Goal: Feedback & Contribution: Submit feedback/report problem

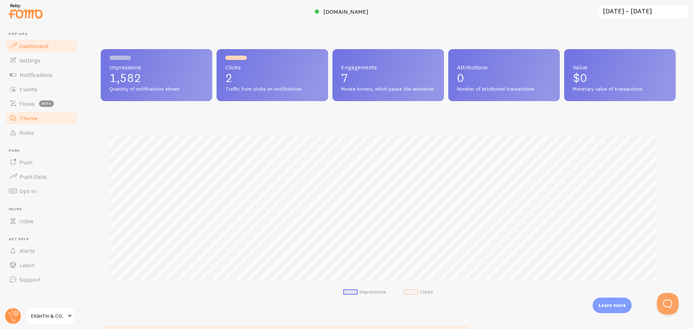
scroll to position [360532, 360153]
click at [36, 80] on link "Notifications" at bounding box center [41, 74] width 74 height 14
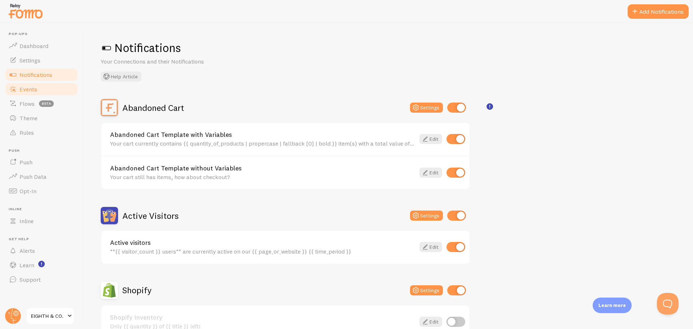
click at [31, 89] on span "Events" at bounding box center [28, 88] width 18 height 7
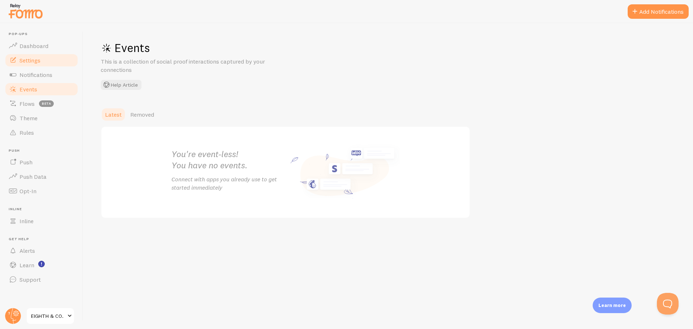
click at [31, 62] on span "Settings" at bounding box center [29, 60] width 21 height 7
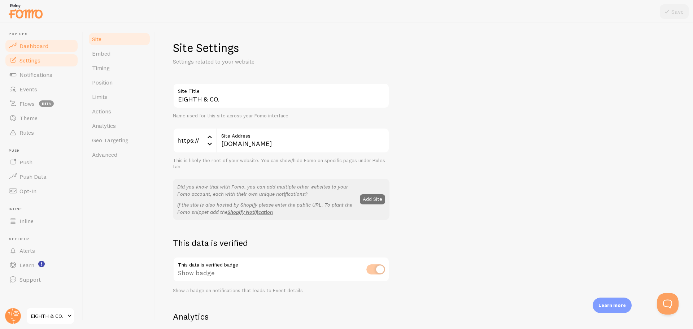
click at [27, 44] on span "Dashboard" at bounding box center [33, 45] width 29 height 7
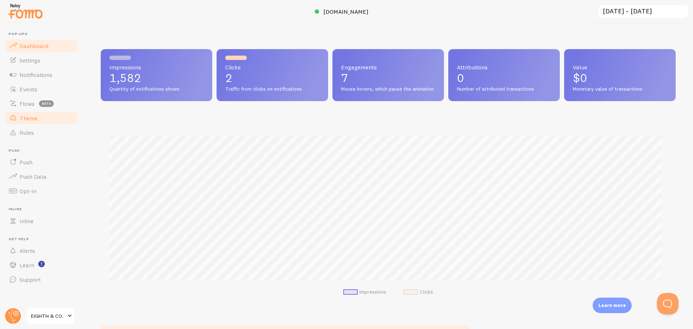
scroll to position [189, 569]
click at [23, 89] on span "Events" at bounding box center [28, 88] width 18 height 7
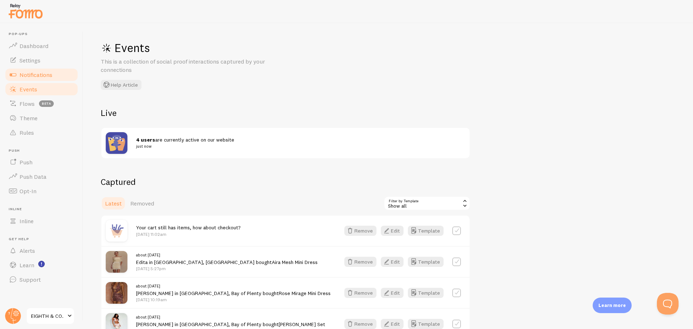
click at [29, 70] on link "Notifications" at bounding box center [41, 74] width 74 height 14
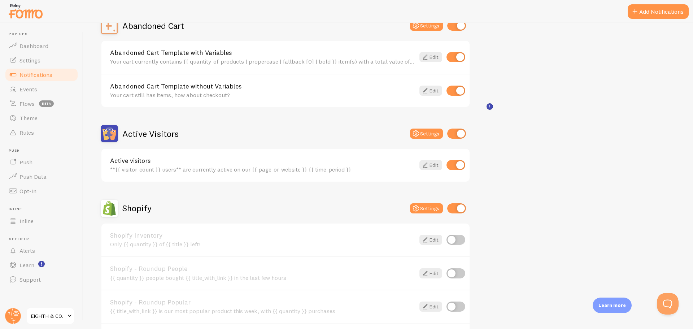
scroll to position [180, 0]
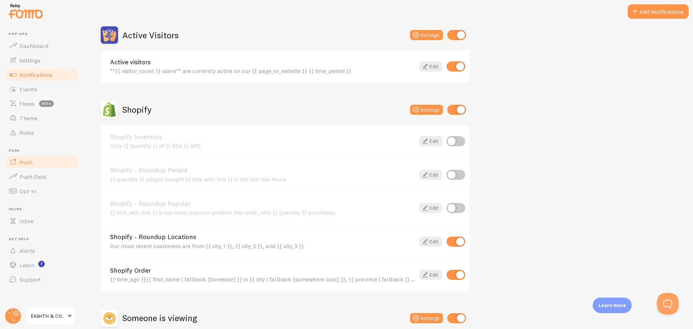
click at [24, 161] on span "Push" at bounding box center [25, 161] width 13 height 7
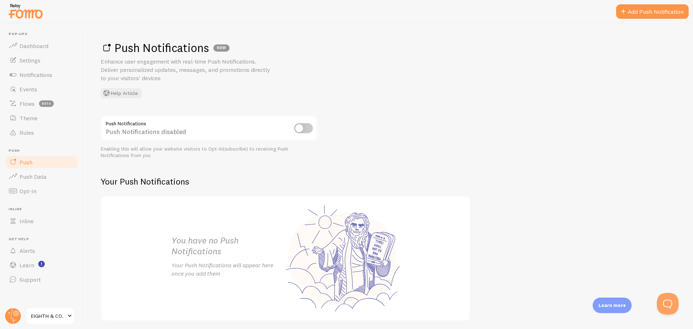
click at [304, 126] on input "checkbox" at bounding box center [303, 128] width 19 height 10
checkbox input "true"
click at [633, 14] on link "Add Push Notification" at bounding box center [652, 11] width 73 height 14
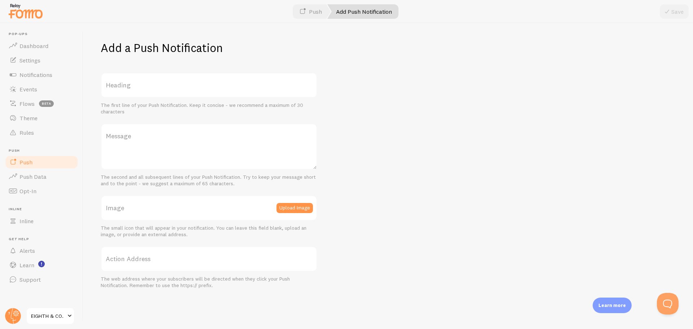
drag, startPoint x: 163, startPoint y: 82, endPoint x: 165, endPoint y: 85, distance: 3.7
click at [163, 81] on label "Heading" at bounding box center [209, 85] width 216 height 25
click at [163, 81] on input "Heading" at bounding box center [209, 85] width 216 height 25
type input "15% OFF YOUR CART"
click at [139, 137] on label "Message" at bounding box center [209, 135] width 216 height 25
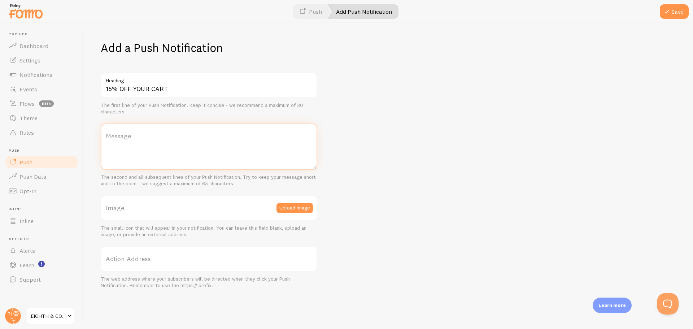
click at [139, 137] on textarea "Message" at bounding box center [209, 146] width 216 height 46
click at [205, 140] on textarea "Get 15% Off your entire cart , autoapplied" at bounding box center [209, 146] width 216 height 46
click at [242, 138] on textarea "Get 15% Off your entire cart , auto-applied" at bounding box center [209, 146] width 216 height 46
type textarea "Get 15% Off your entire cart , auto-applied at checkout"
click at [220, 257] on label "Action Address" at bounding box center [209, 258] width 216 height 25
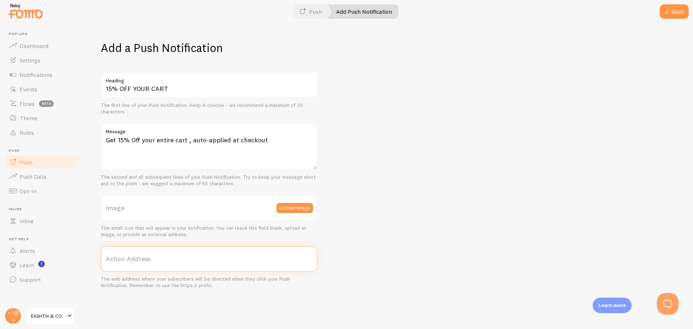
click at [220, 257] on input "Action Address" at bounding box center [209, 258] width 216 height 25
click at [681, 13] on button "Save" at bounding box center [673, 11] width 29 height 14
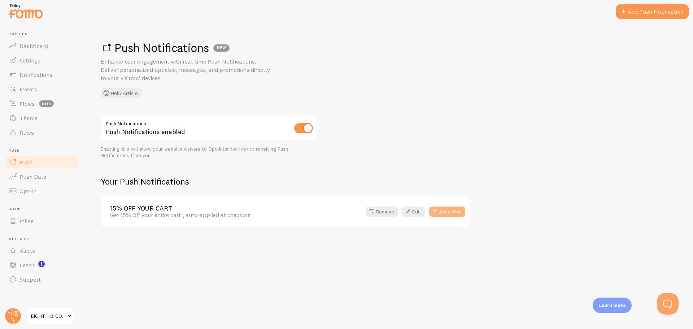
click at [439, 213] on button "Send Now" at bounding box center [447, 211] width 36 height 10
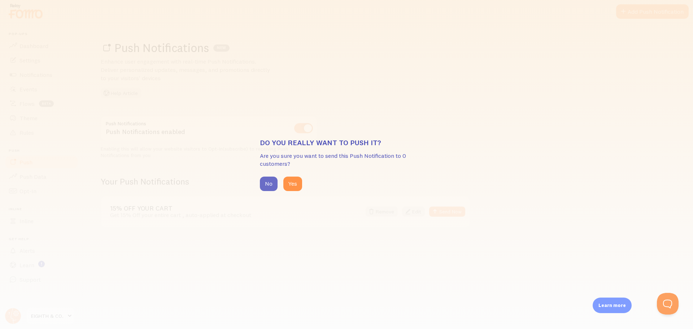
click at [267, 185] on button "No" at bounding box center [269, 183] width 18 height 14
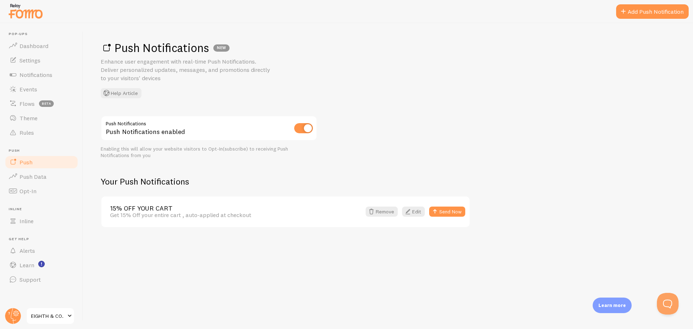
click at [298, 133] on div "Push Notifications Push Notifications enabled Enabling this will allow your web…" at bounding box center [209, 136] width 216 height 43
click at [299, 132] on input "checkbox" at bounding box center [303, 128] width 19 height 10
checkbox input "false"
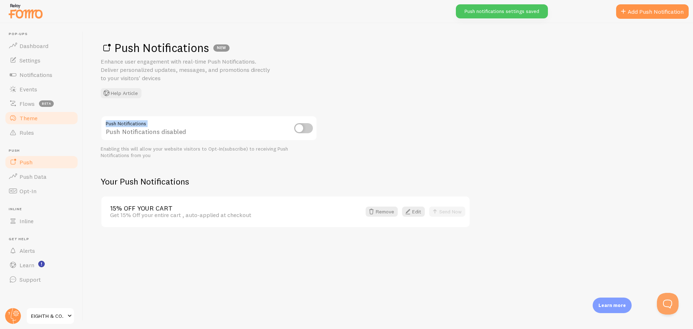
click at [34, 120] on span "Theme" at bounding box center [28, 117] width 18 height 7
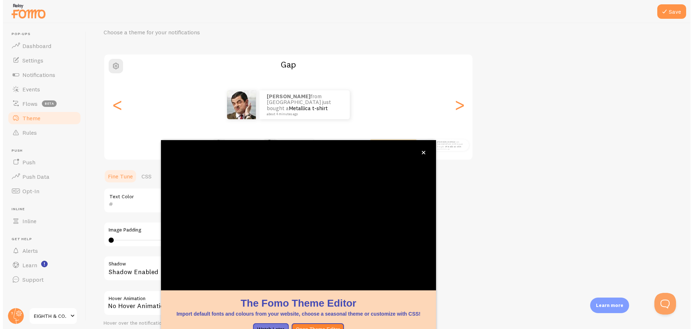
scroll to position [65, 0]
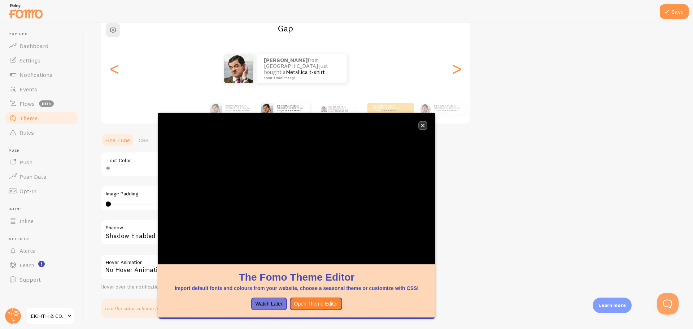
click at [422, 126] on icon "close," at bounding box center [423, 126] width 4 height 4
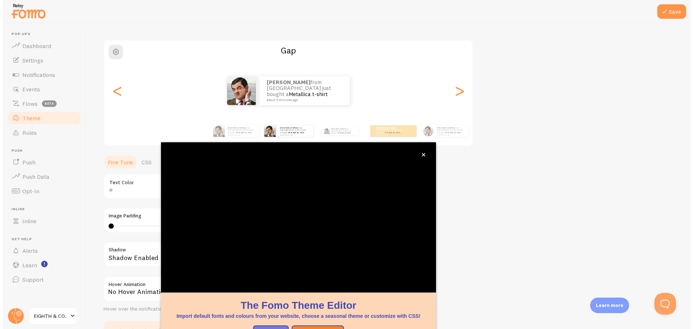
scroll to position [29, 0]
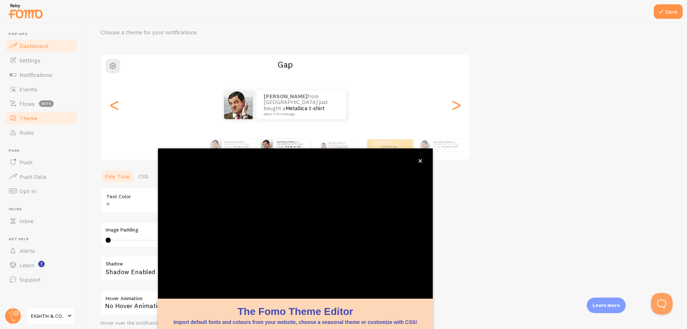
click at [27, 46] on span "Dashboard" at bounding box center [33, 45] width 29 height 7
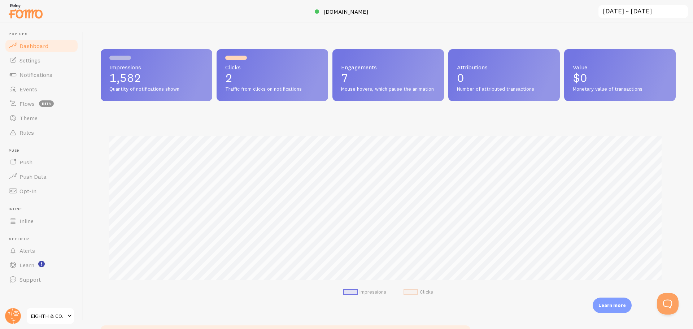
scroll to position [189, 569]
click at [33, 76] on span "Notifications" at bounding box center [35, 74] width 33 height 7
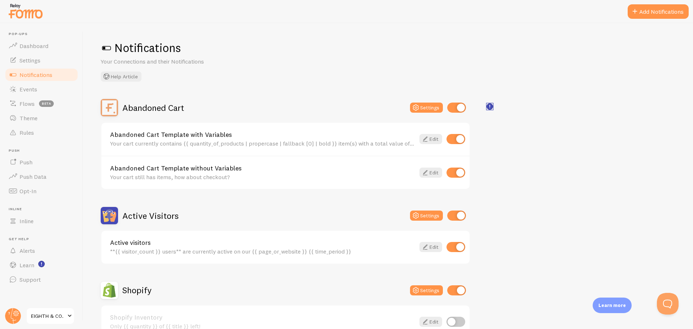
click at [492, 107] on rect "<p>🛍️ For Shopify Users</p><p>To use the <strong>Abandoned Cart with Variables<…" at bounding box center [490, 107] width 6 height 6
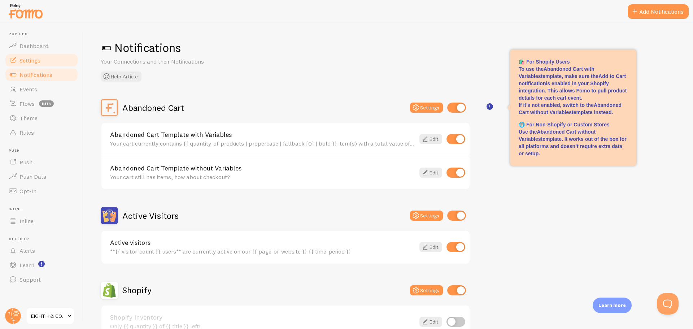
click at [39, 58] on span "Settings" at bounding box center [29, 60] width 21 height 7
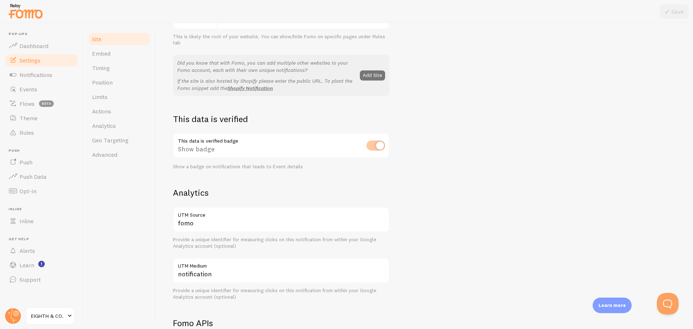
scroll to position [144, 0]
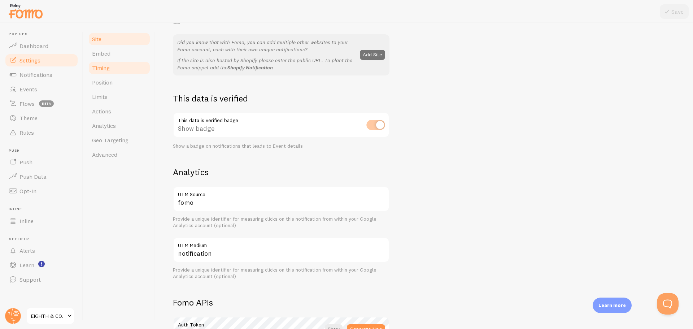
click at [101, 64] on link "Timing" at bounding box center [119, 68] width 63 height 14
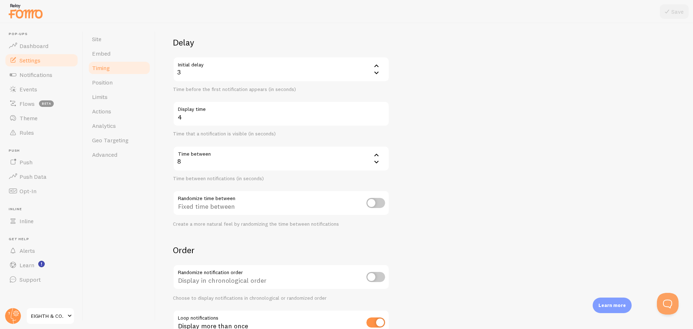
scroll to position [98, 0]
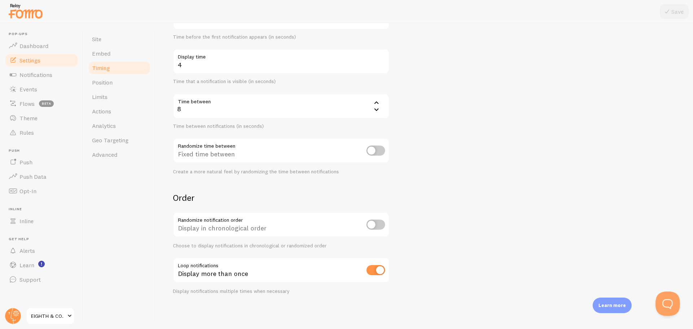
click at [660, 300] on button "Open Beacon popover" at bounding box center [666, 302] width 22 height 22
click at [664, 302] on button "Open Beacon popover" at bounding box center [666, 302] width 22 height 22
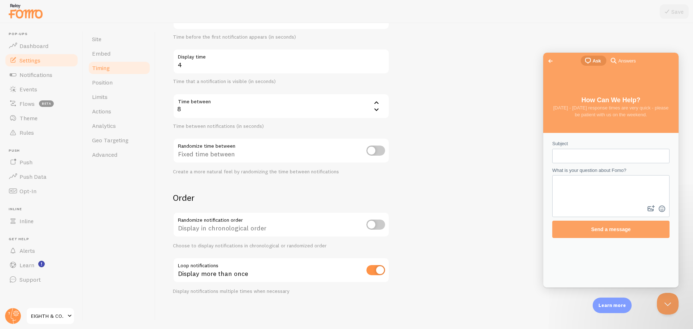
scroll to position [0, 0]
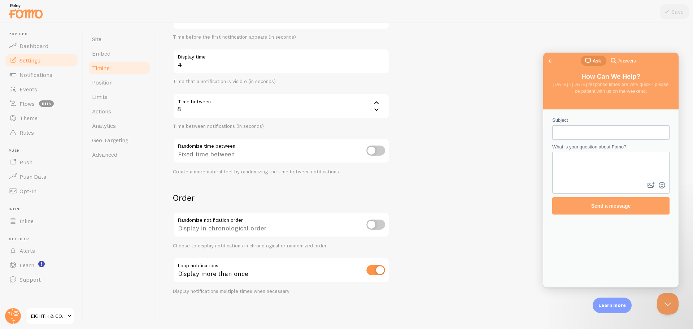
click at [572, 132] on input "Subject" at bounding box center [611, 132] width 106 height 13
type input "Notifications not coming up"
click at [590, 167] on textarea "What is your question about Fomo?" at bounding box center [611, 166] width 116 height 28
type textarea "my fomo notifications arent appearing on my store suddenly"
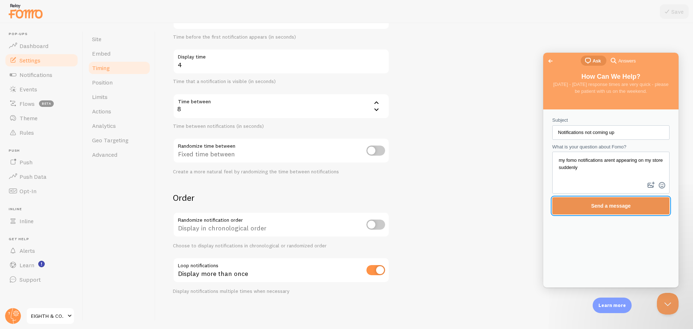
click at [607, 208] on span "Send a message" at bounding box center [611, 206] width 40 height 6
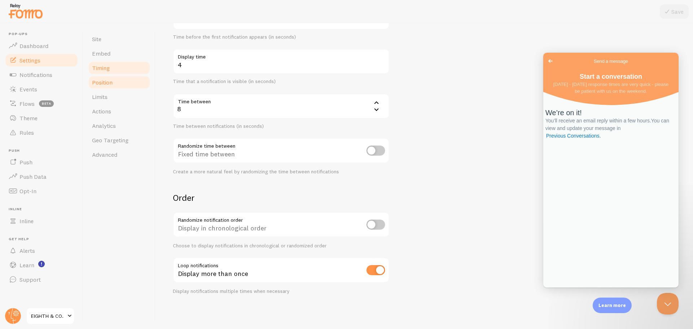
click at [113, 83] on link "Position" at bounding box center [119, 82] width 63 height 14
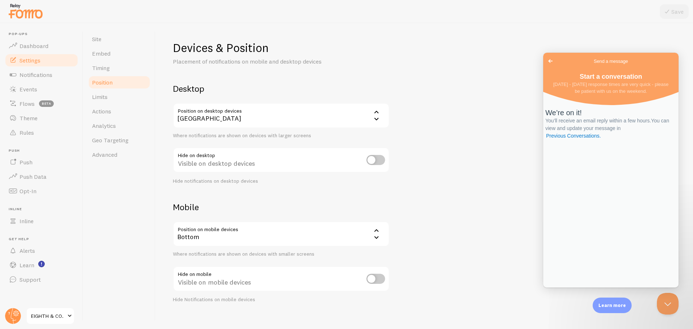
click at [237, 118] on div "[GEOGRAPHIC_DATA]" at bounding box center [281, 115] width 216 height 25
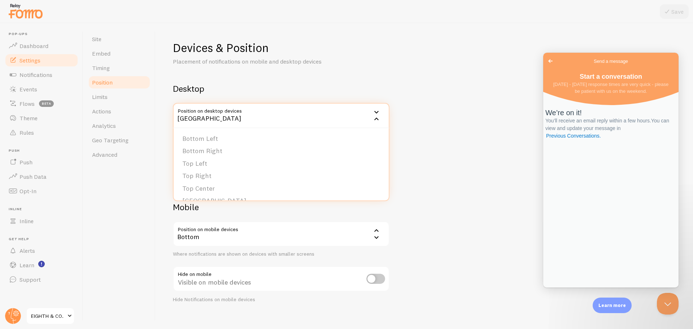
click at [431, 145] on div "Devices & Position Placement of notifications on mobile and desktop devices Des…" at bounding box center [424, 171] width 502 height 262
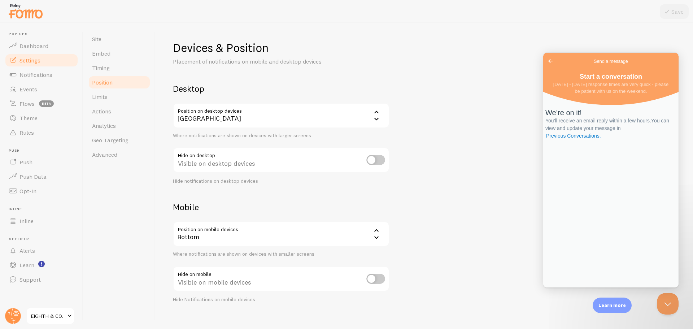
click at [374, 161] on input "checkbox" at bounding box center [375, 160] width 19 height 10
click at [378, 161] on input "checkbox" at bounding box center [375, 160] width 19 height 10
click at [322, 238] on div "Bottom" at bounding box center [281, 233] width 216 height 25
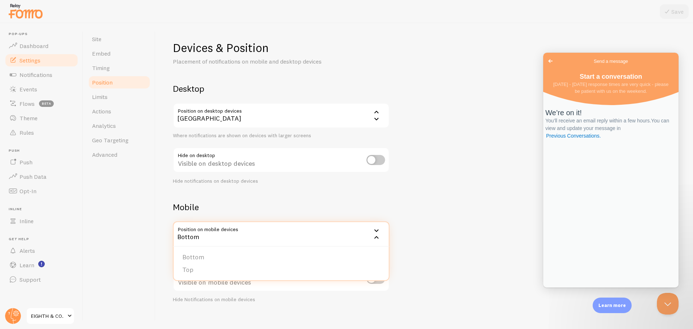
click at [318, 241] on div "Bottom" at bounding box center [281, 233] width 216 height 25
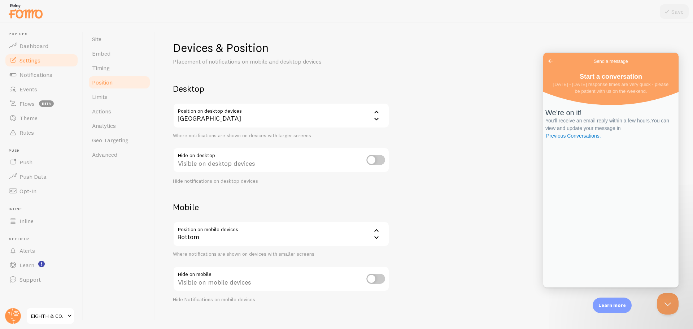
click at [414, 218] on div "Devices & Position Placement of notifications on mobile and desktop devices Des…" at bounding box center [424, 171] width 502 height 262
click at [669, 303] on button "Close Beacon popover" at bounding box center [666, 302] width 22 height 22
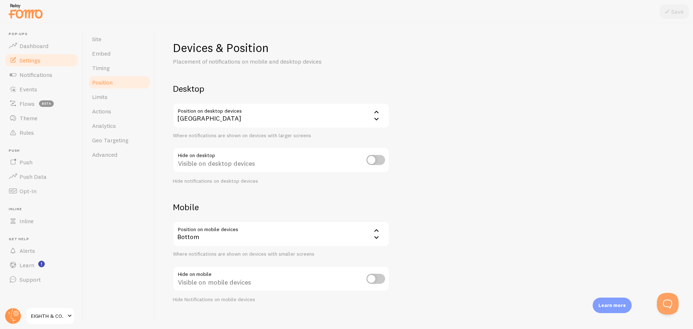
click at [379, 162] on input "checkbox" at bounding box center [375, 160] width 19 height 10
click at [378, 162] on input "checkbox" at bounding box center [375, 160] width 19 height 10
checkbox input "false"
click at [671, 295] on button "Open Beacon popover" at bounding box center [666, 302] width 22 height 22
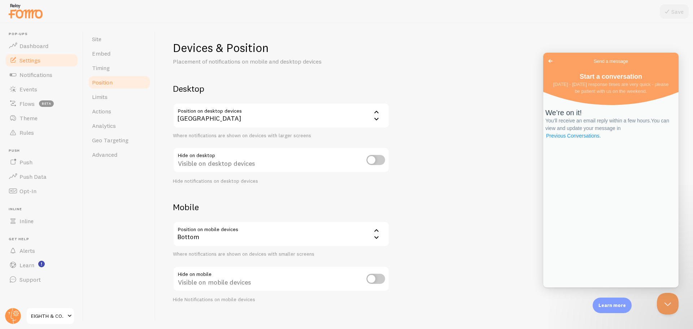
click at [600, 140] on link "Previous Conversations ." at bounding box center [573, 136] width 56 height 8
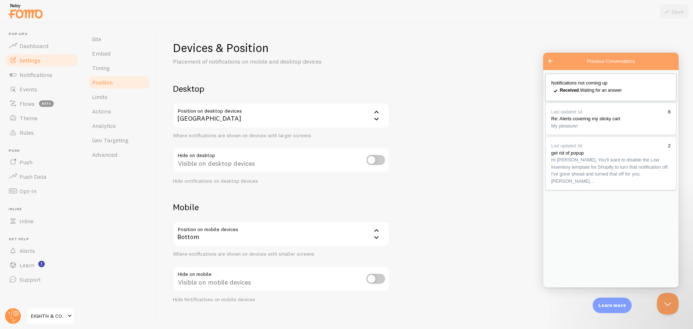
click at [578, 90] on link "Notifications not coming up checkmark Received . Waiting for an answer" at bounding box center [610, 87] width 131 height 27
